Goal: Navigation & Orientation: Find specific page/section

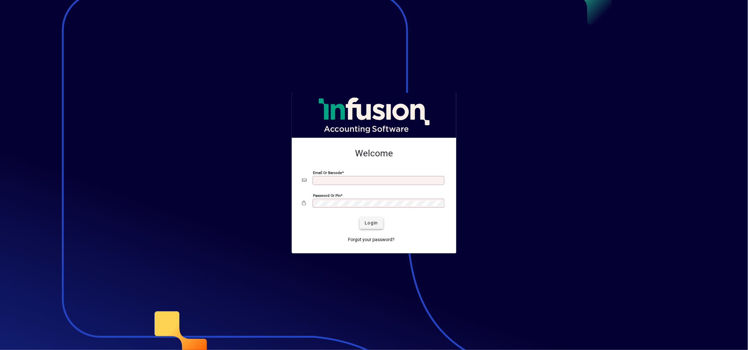
type input "**********"
click at [380, 221] on span "submit" at bounding box center [370, 223] width 23 height 15
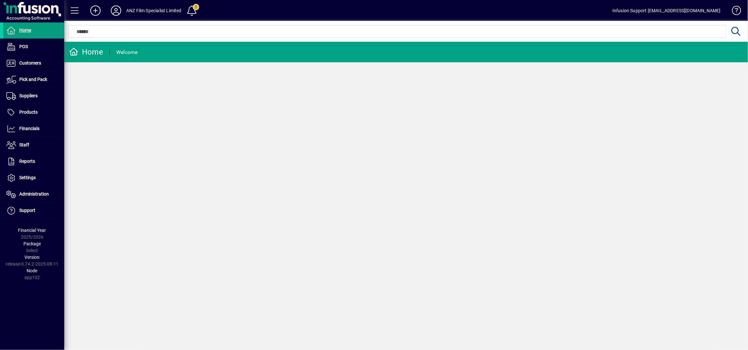
click at [116, 15] on icon at bounding box center [116, 10] width 13 height 10
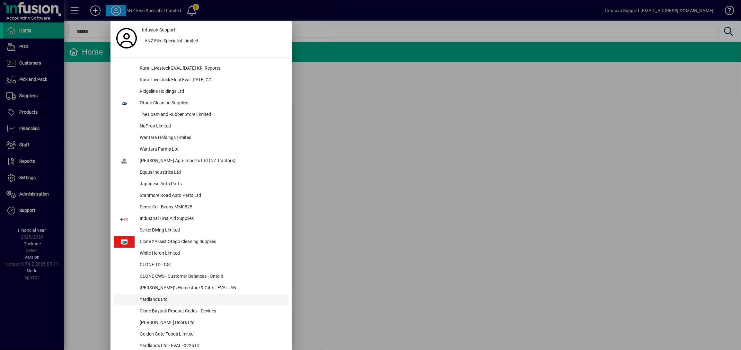
click at [153, 300] on div "Yardlands Ltd" at bounding box center [212, 300] width 154 height 12
